Goal: Check status: Check status

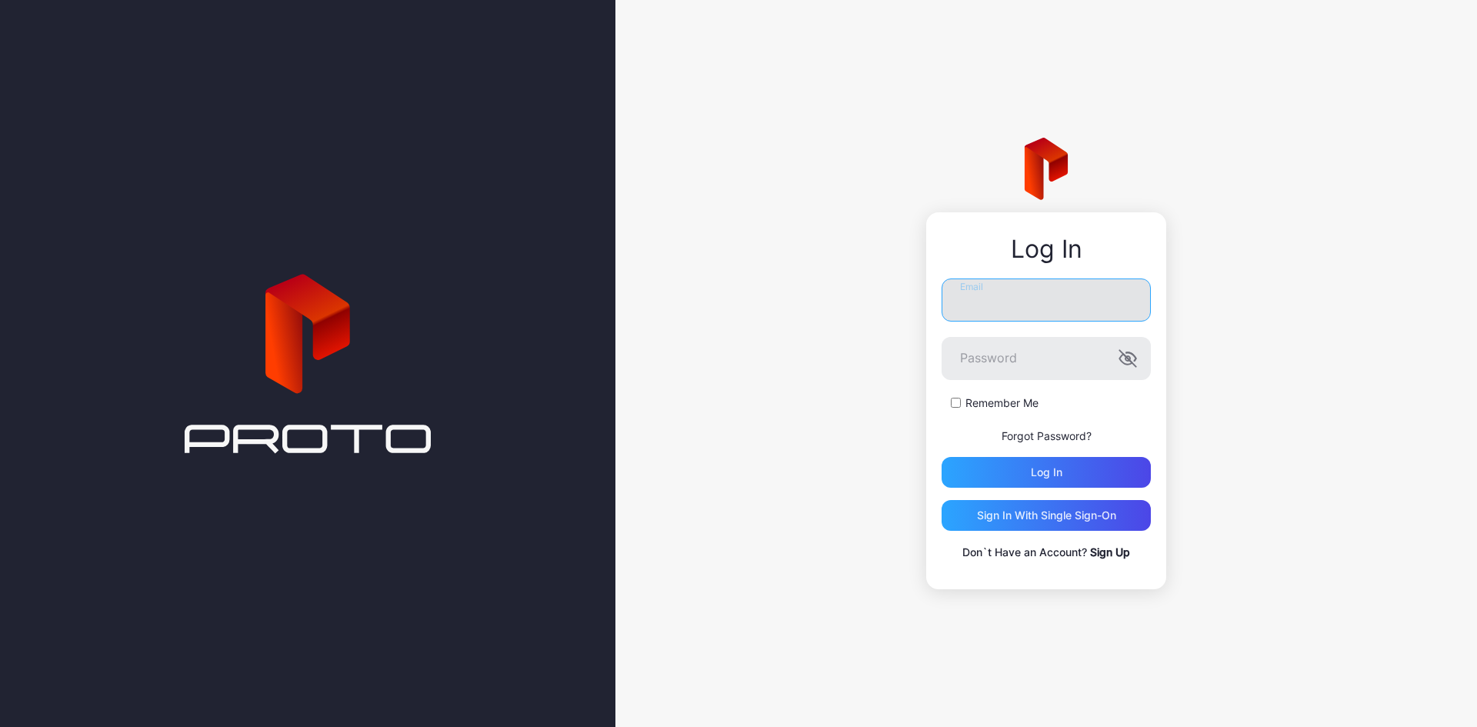
click at [1025, 298] on input "Email" at bounding box center [1046, 299] width 209 height 43
type input "**********"
click at [942, 457] on button "Log in" at bounding box center [1046, 472] width 209 height 31
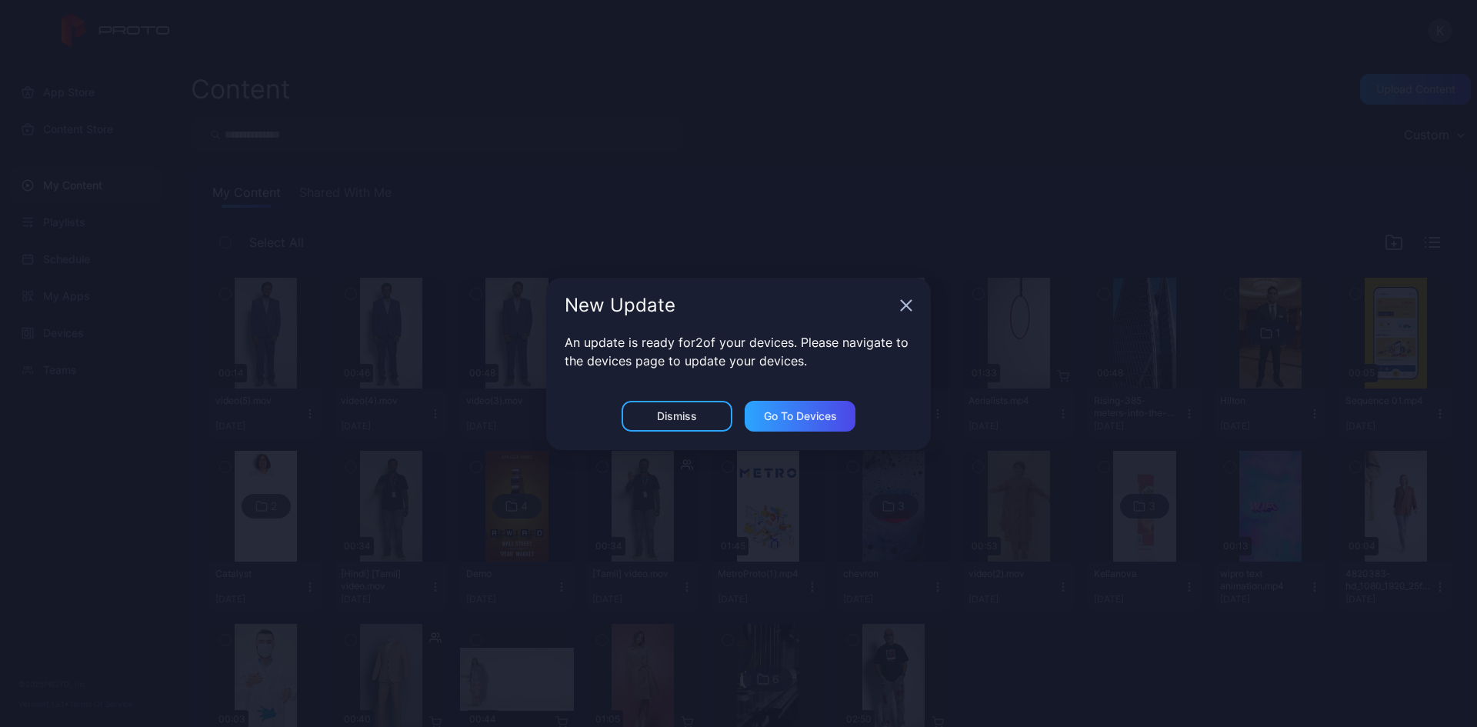
click at [903, 305] on icon "button" at bounding box center [906, 305] width 12 height 12
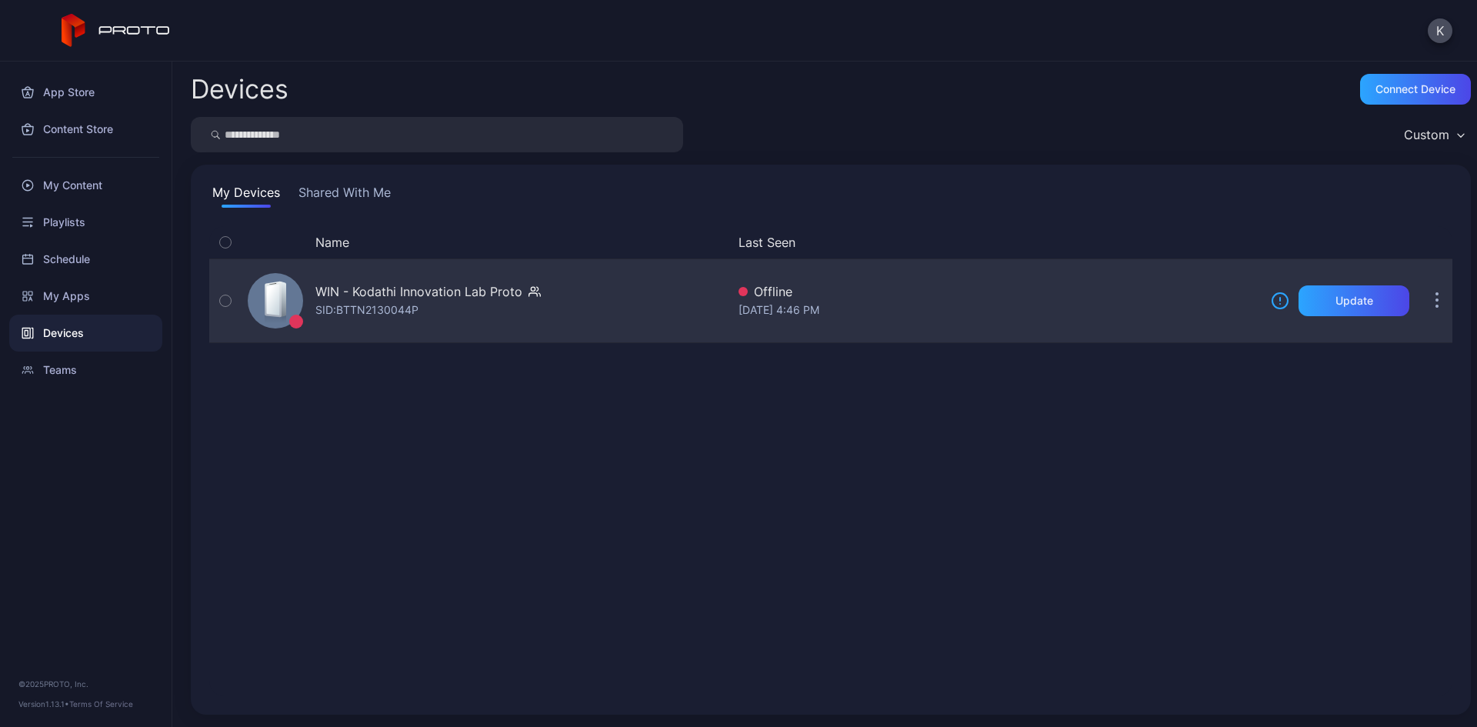
click at [448, 325] on div "WIN - Kodathi Innovation Lab Proto SID: BTTN2130044P" at bounding box center [484, 300] width 485 height 77
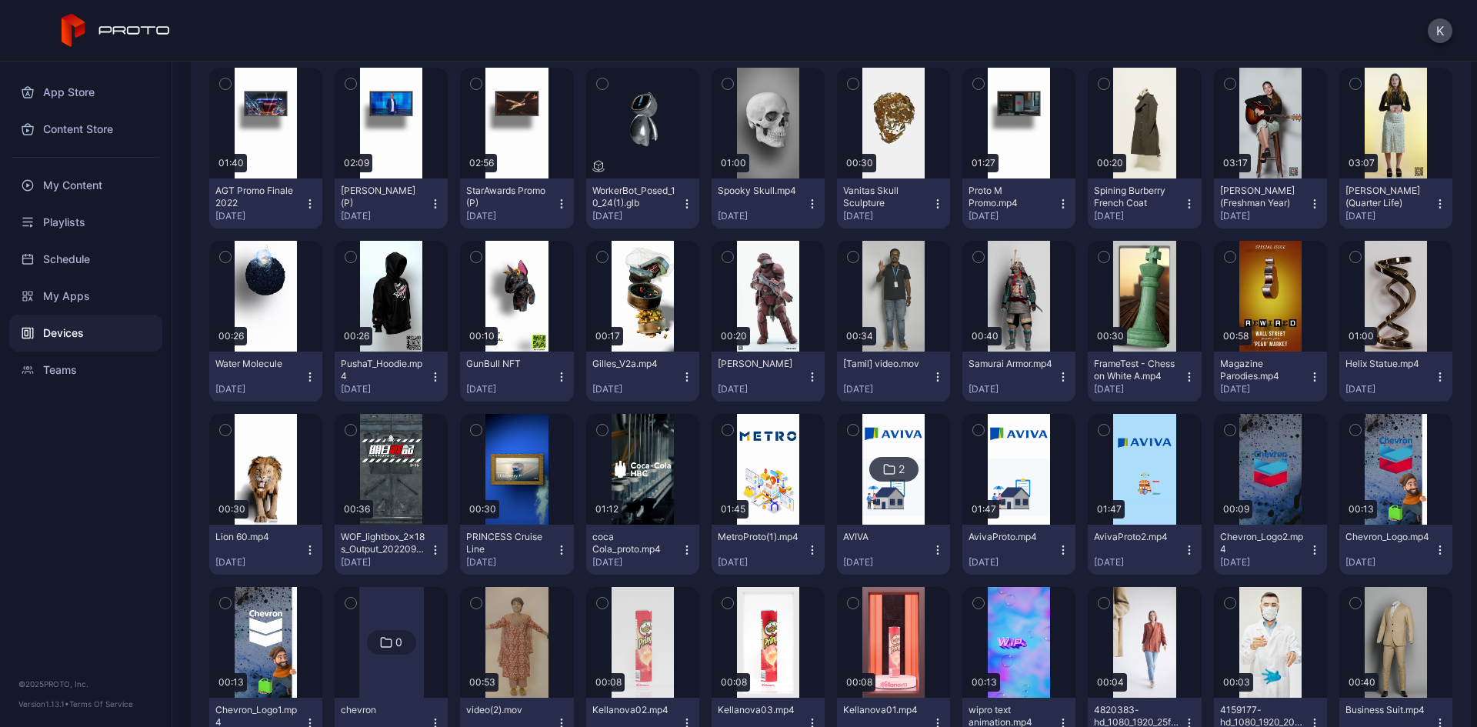
scroll to position [1000, 0]
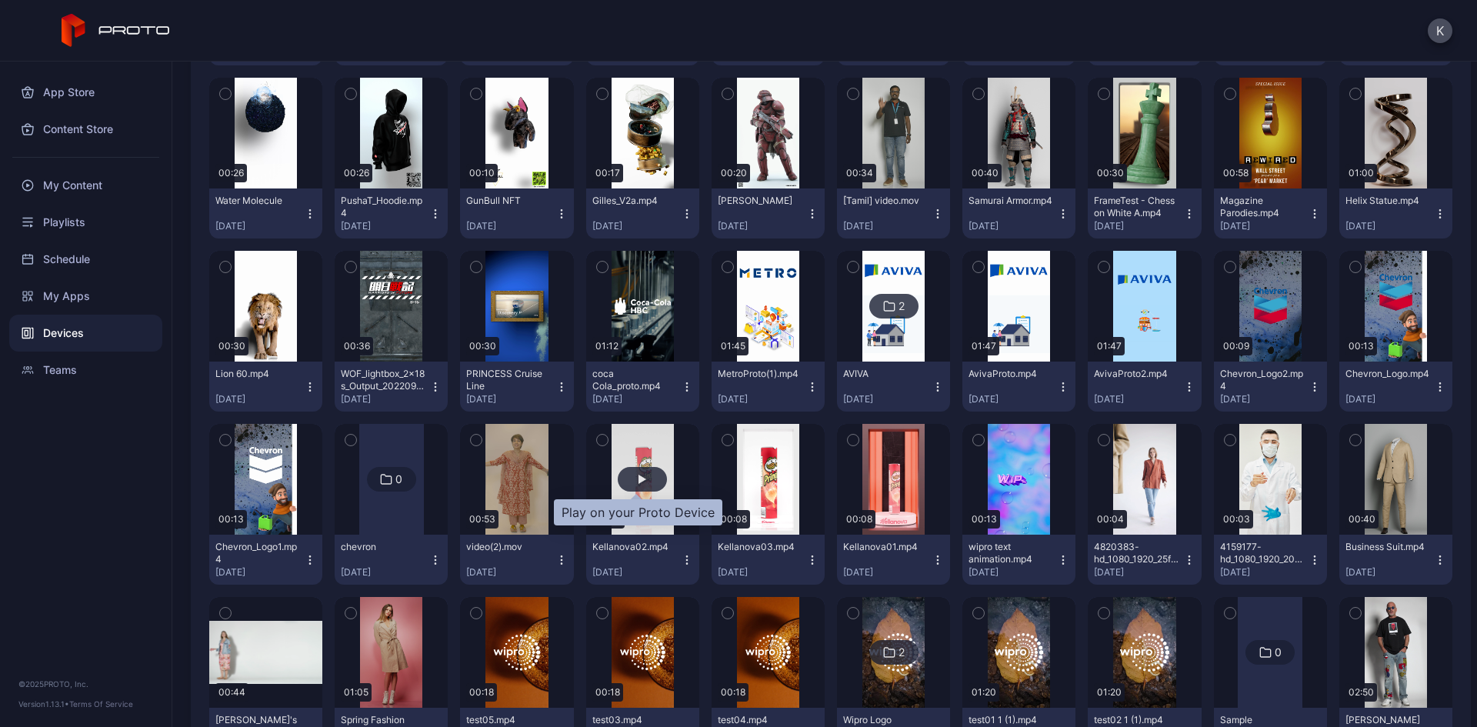
click at [630, 484] on div "button" at bounding box center [642, 479] width 49 height 25
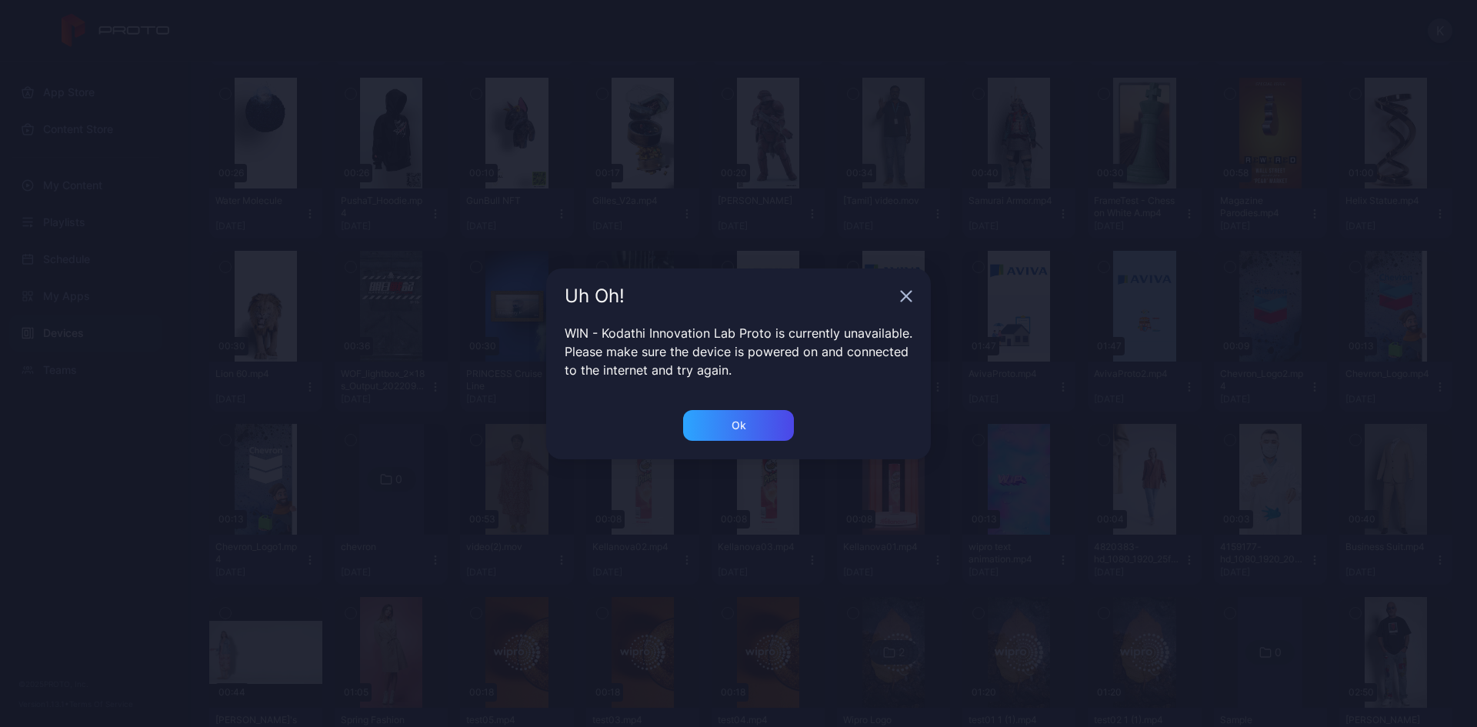
click at [907, 292] on icon "button" at bounding box center [906, 296] width 12 height 12
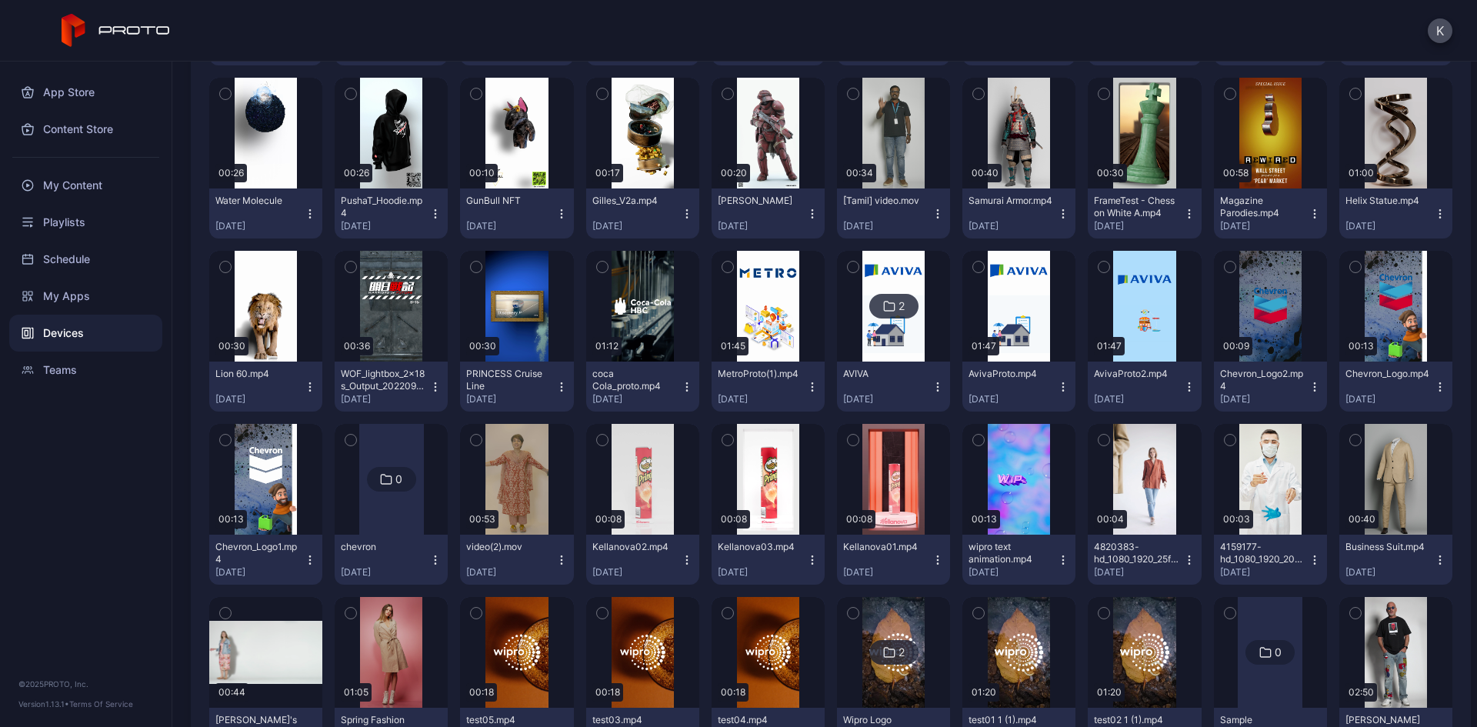
click at [681, 558] on icon "button" at bounding box center [687, 560] width 12 height 12
click at [597, 442] on icon "button" at bounding box center [602, 440] width 11 height 17
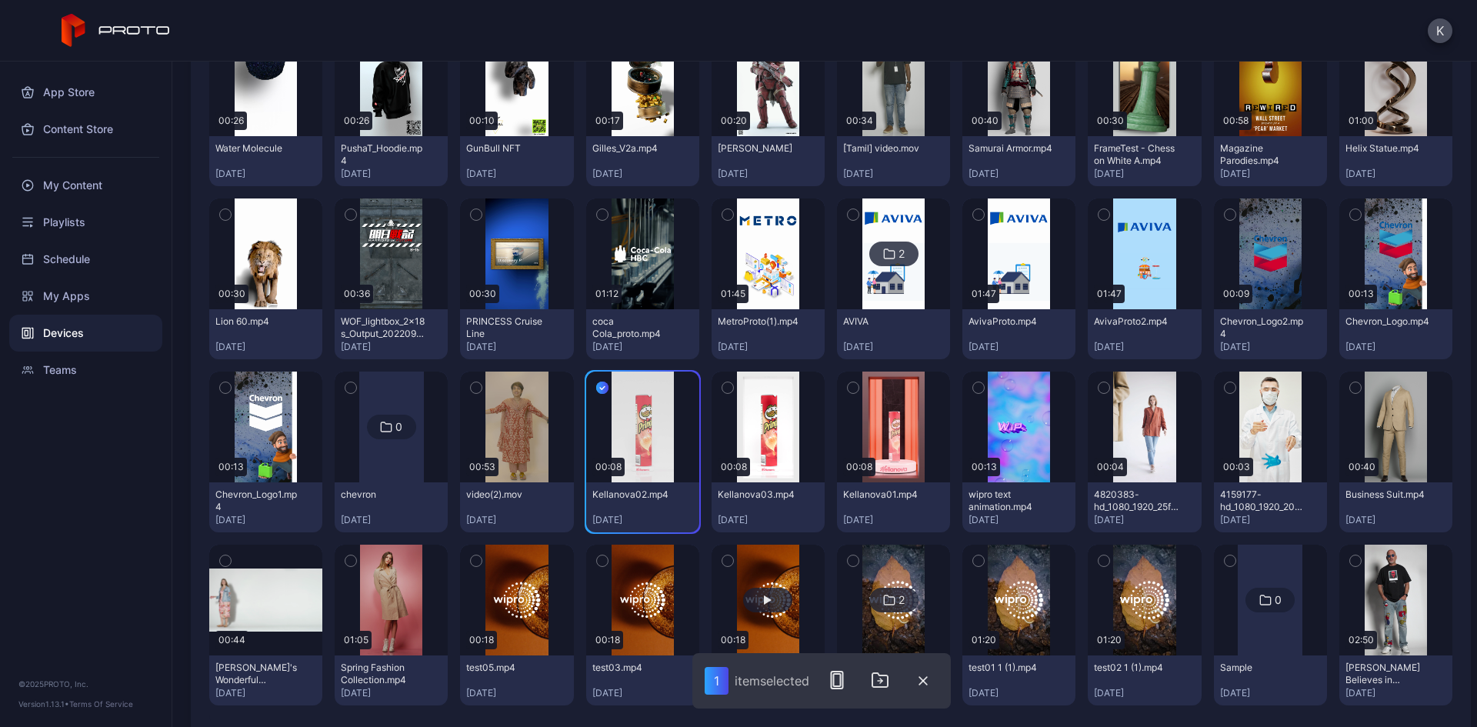
scroll to position [1077, 0]
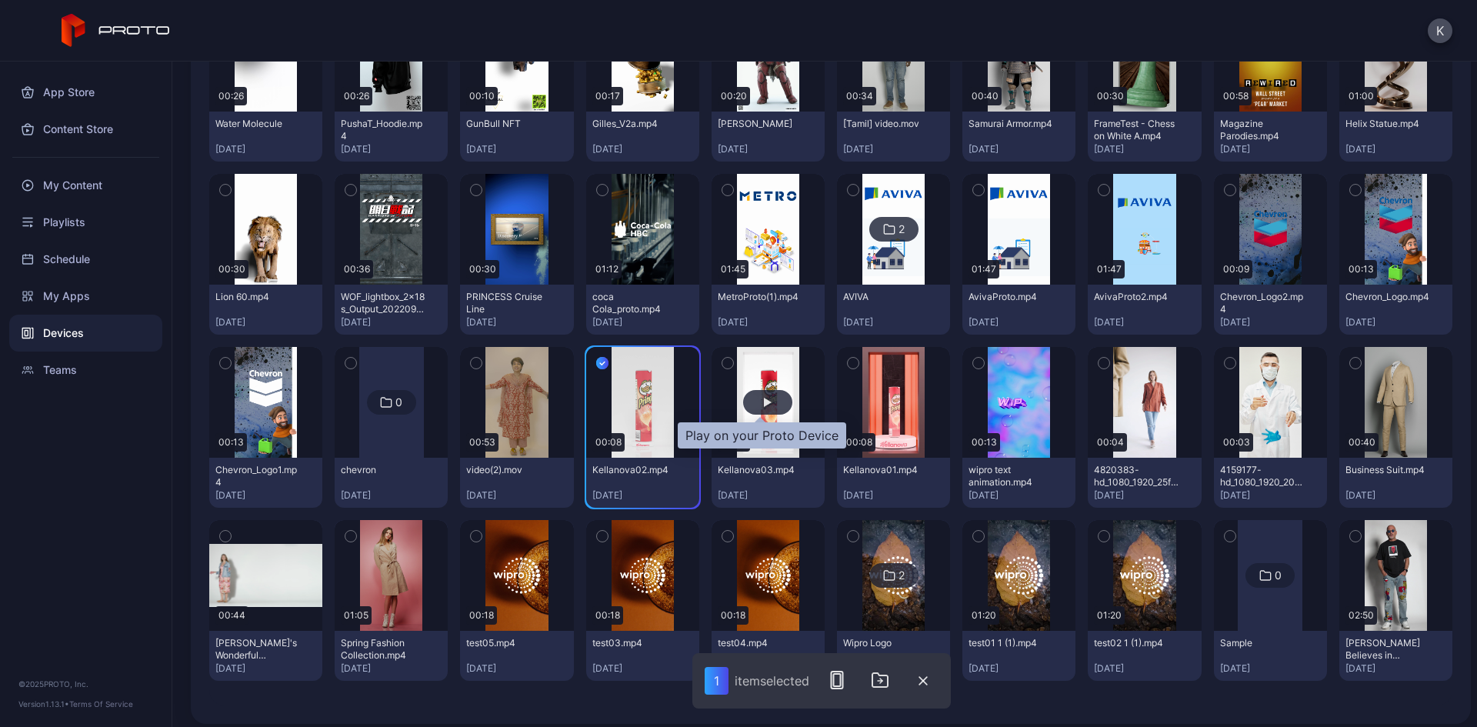
click at [764, 406] on div "button" at bounding box center [768, 402] width 8 height 9
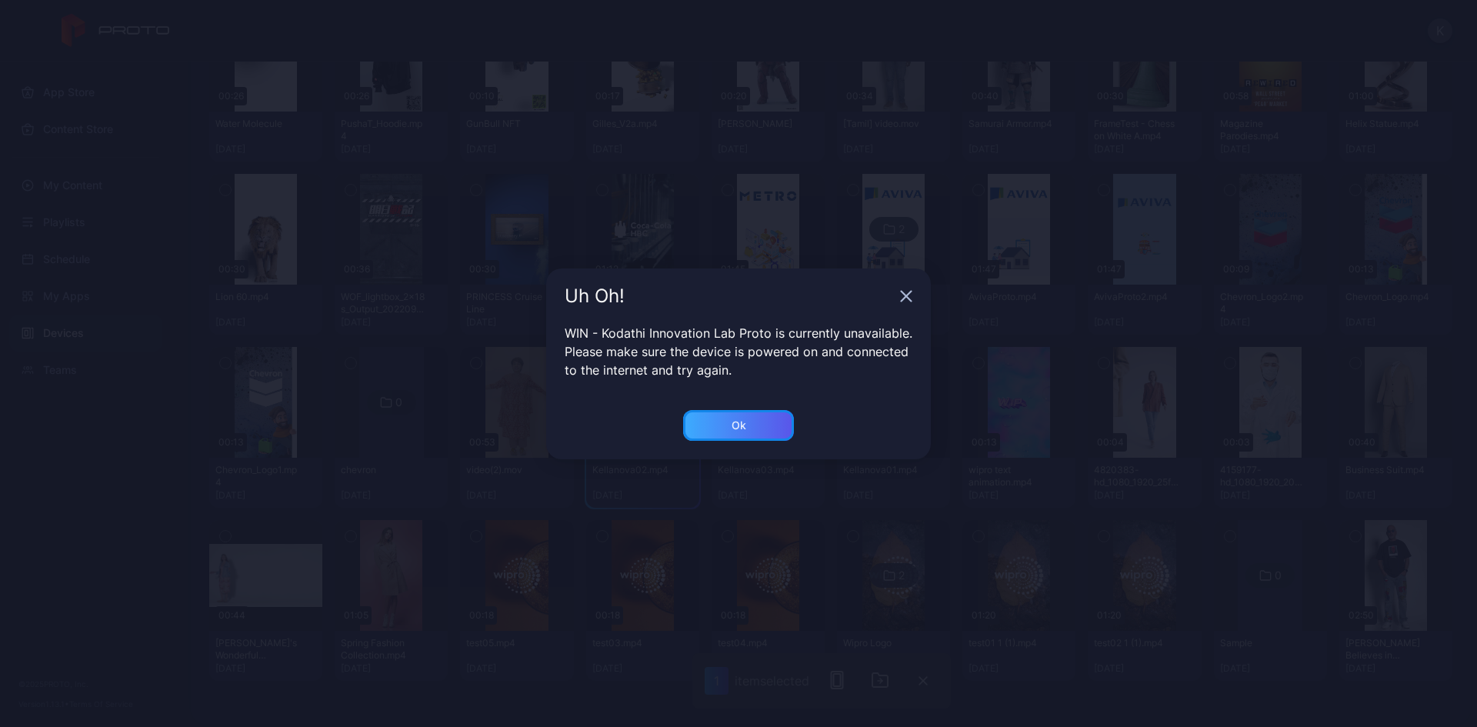
click at [758, 423] on div "Ok" at bounding box center [738, 425] width 111 height 31
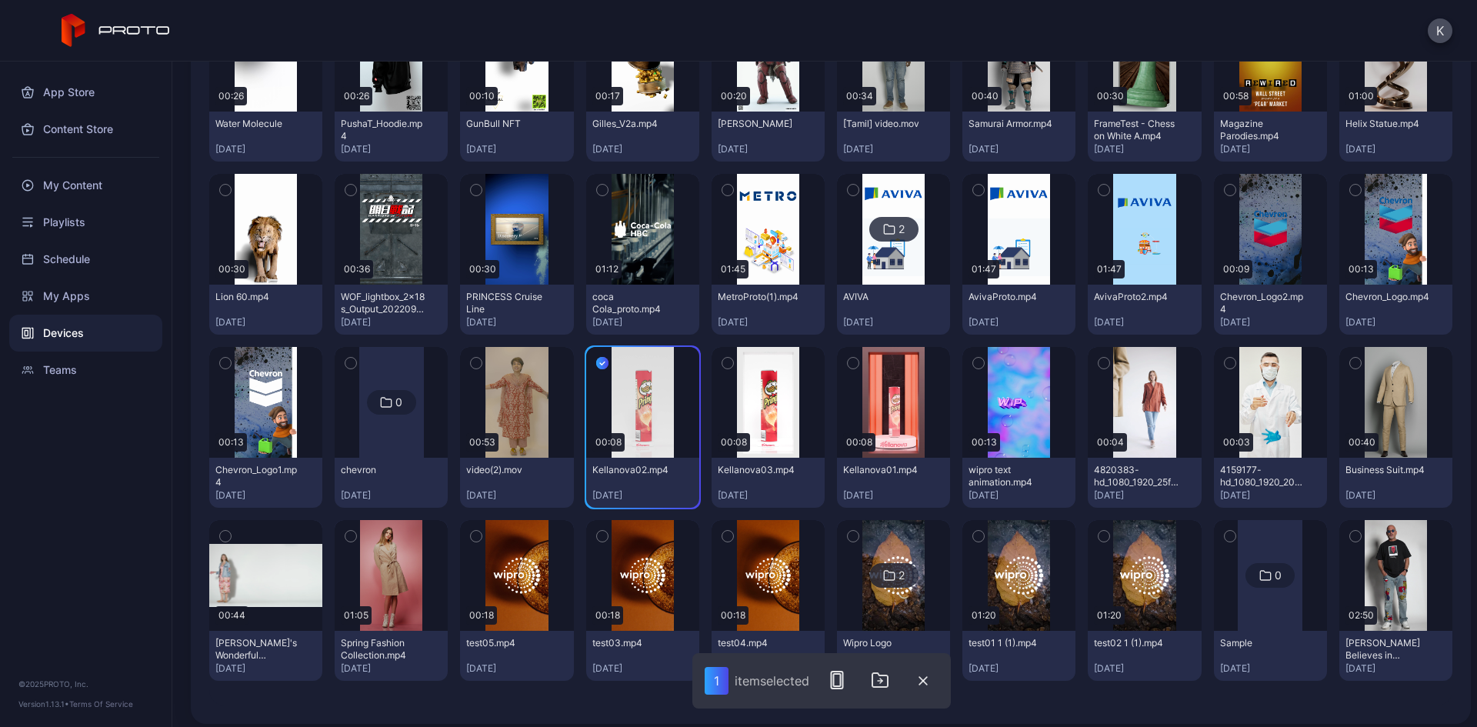
drag, startPoint x: 758, startPoint y: 474, endPoint x: 717, endPoint y: 364, distance: 117.6
click at [722, 364] on icon "button" at bounding box center [727, 363] width 11 height 17
click at [722, 361] on icon "button" at bounding box center [728, 363] width 12 height 17
click at [596, 366] on icon "button" at bounding box center [602, 363] width 12 height 17
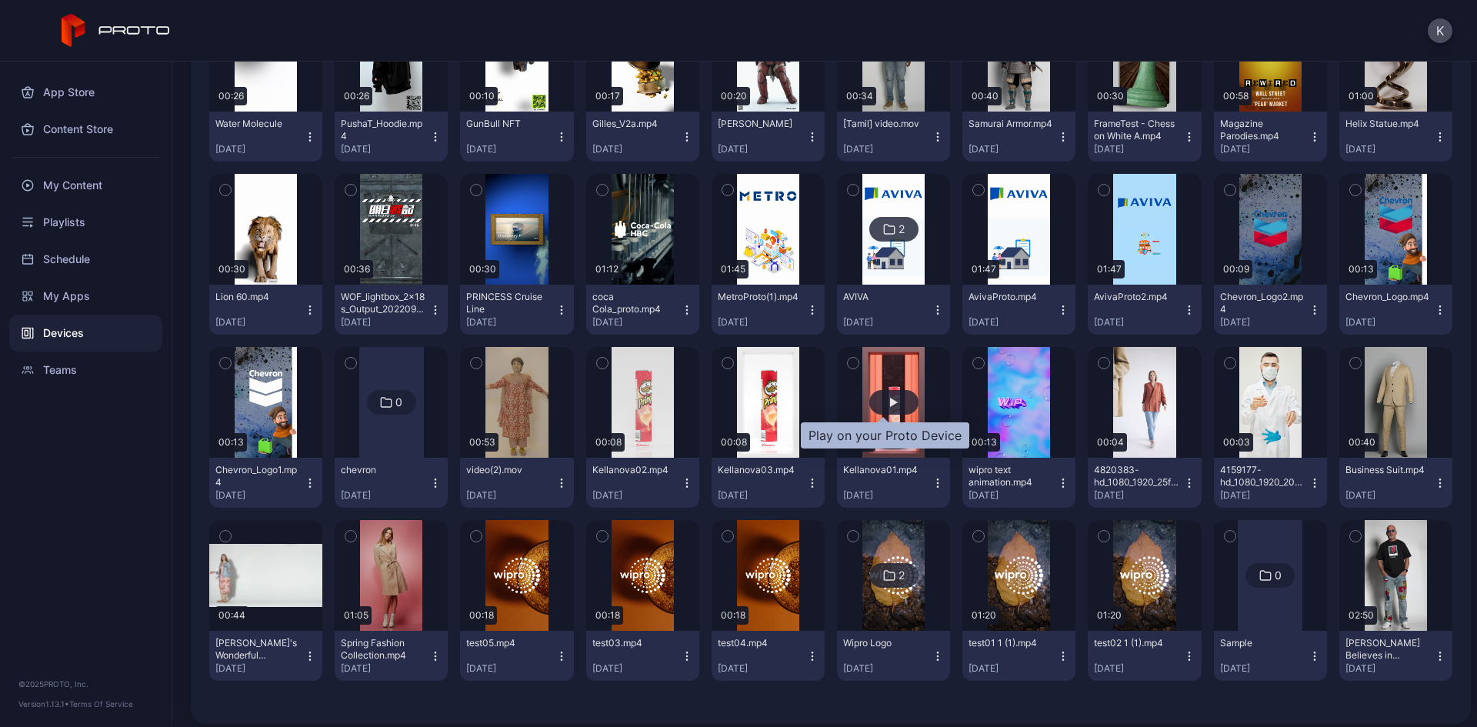
click at [895, 405] on div "button" at bounding box center [893, 402] width 49 height 25
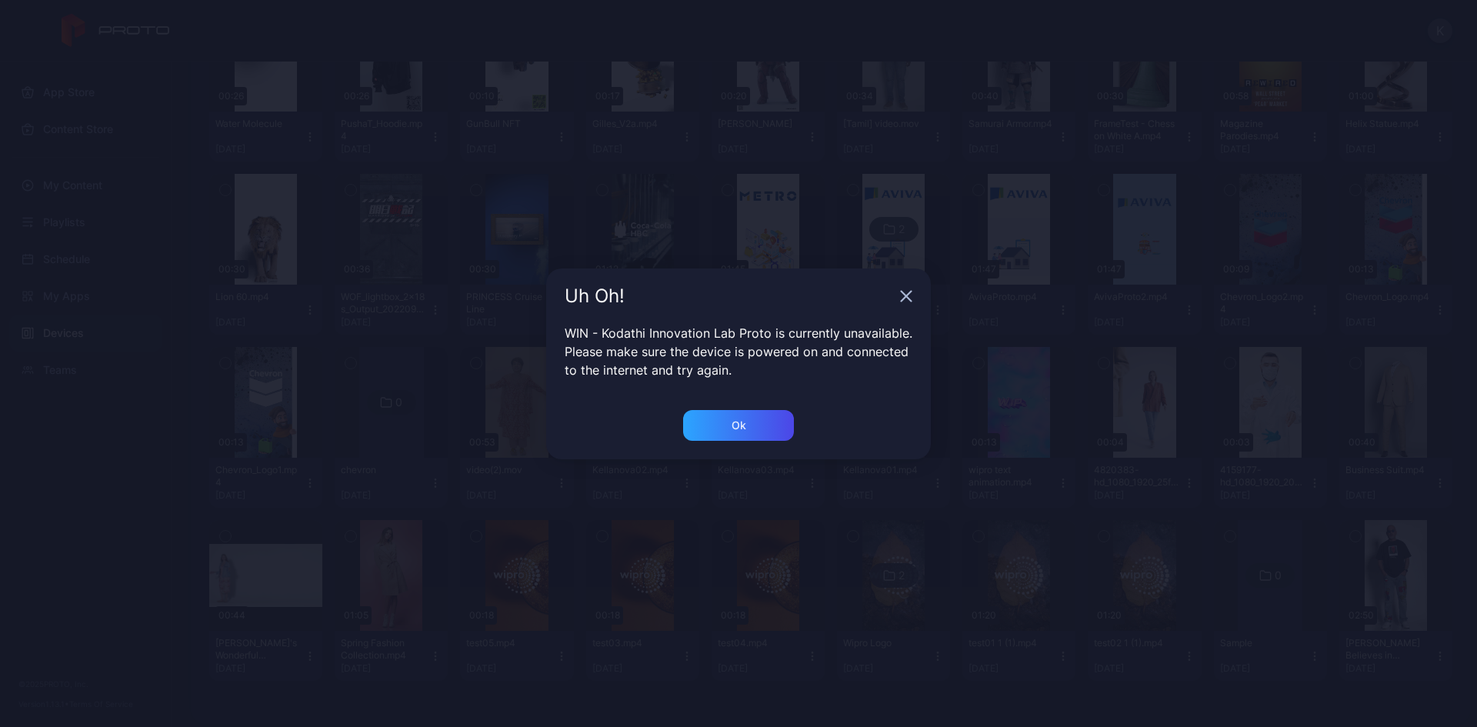
click at [909, 288] on div "Uh Oh!" at bounding box center [738, 295] width 385 height 55
click at [909, 296] on icon "button" at bounding box center [906, 296] width 12 height 12
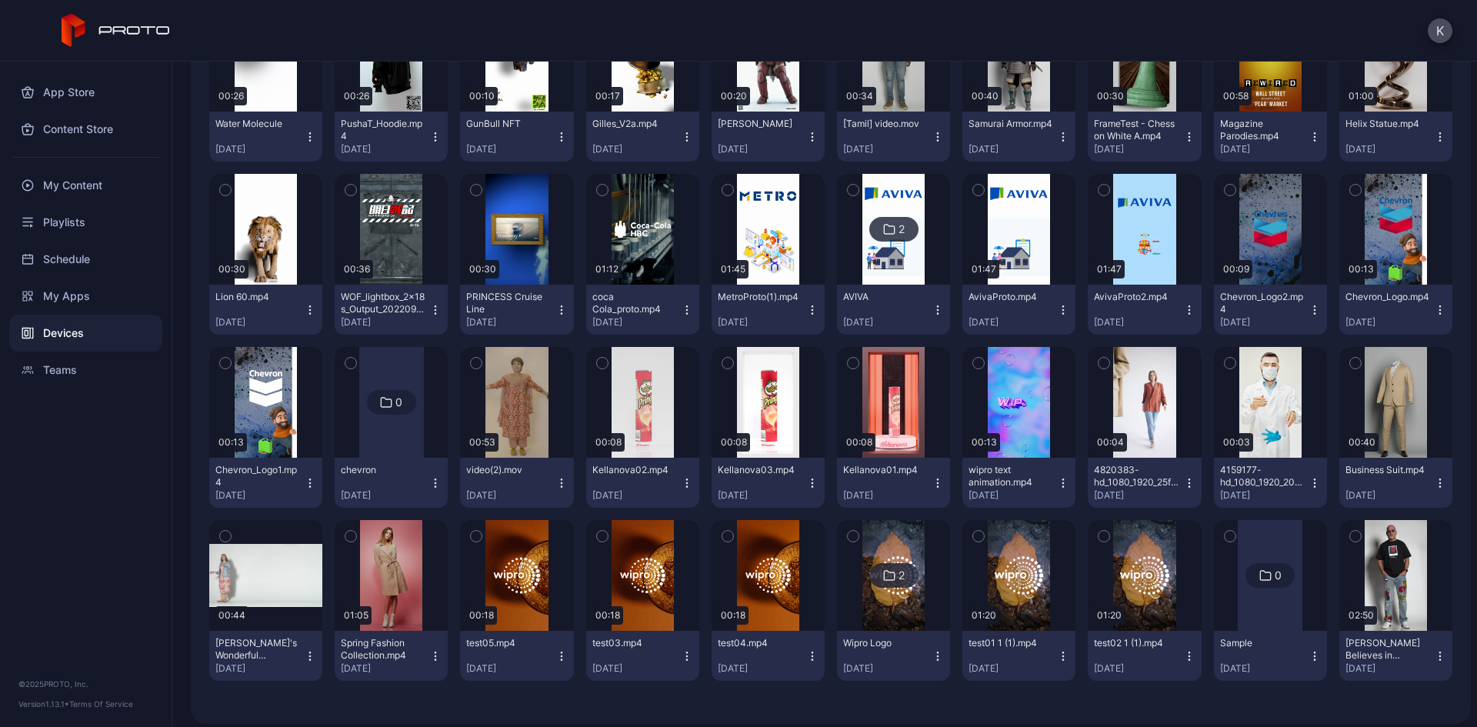
click at [932, 478] on icon "button" at bounding box center [938, 483] width 12 height 12
